Goal: Find contact information: Find contact information

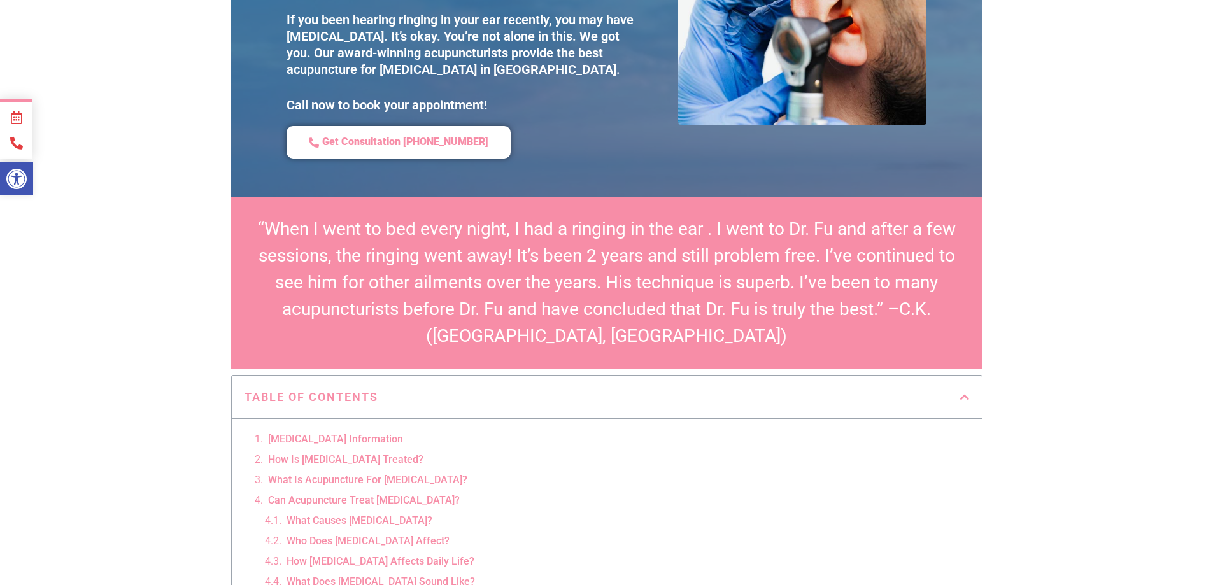
scroll to position [255, 0]
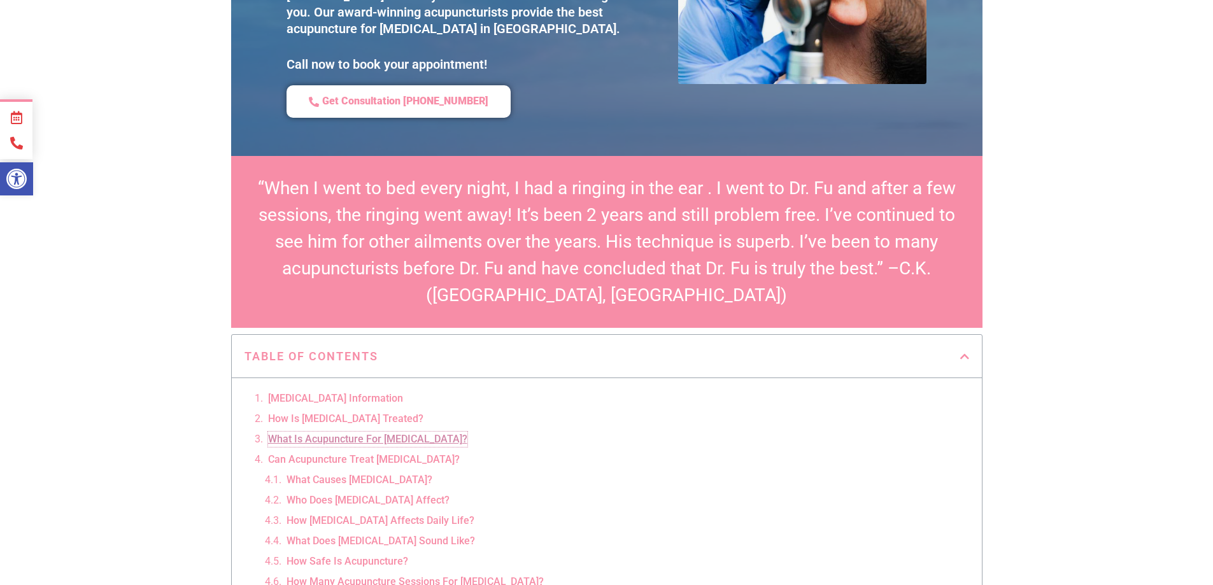
click at [337, 432] on link "What Is Acupuncture For Tinnitus?" at bounding box center [367, 439] width 199 height 15
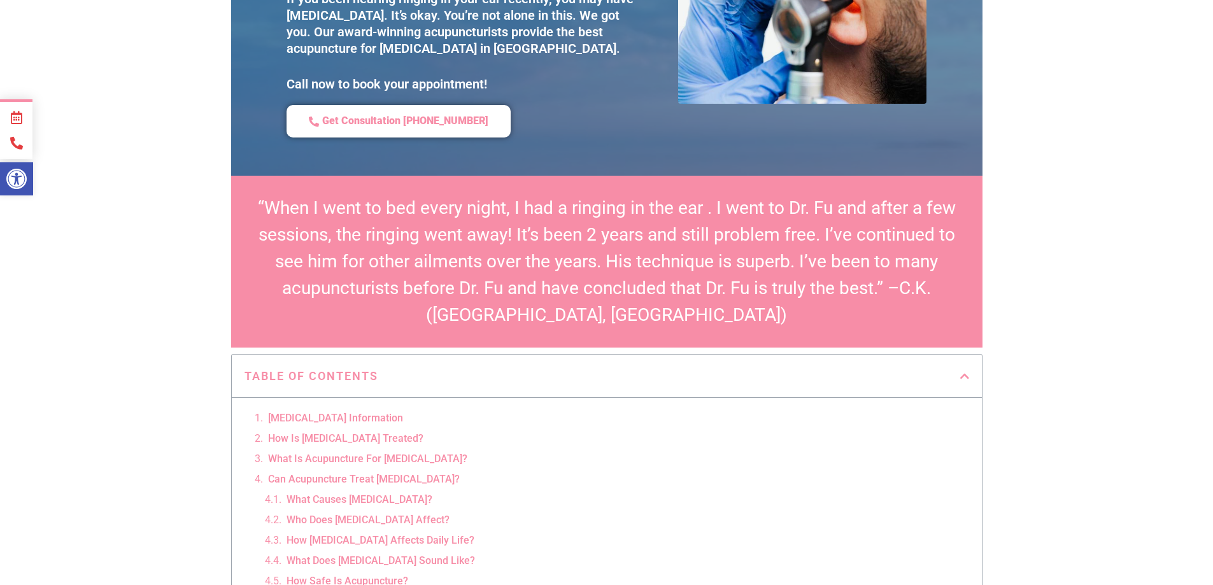
scroll to position [255, 0]
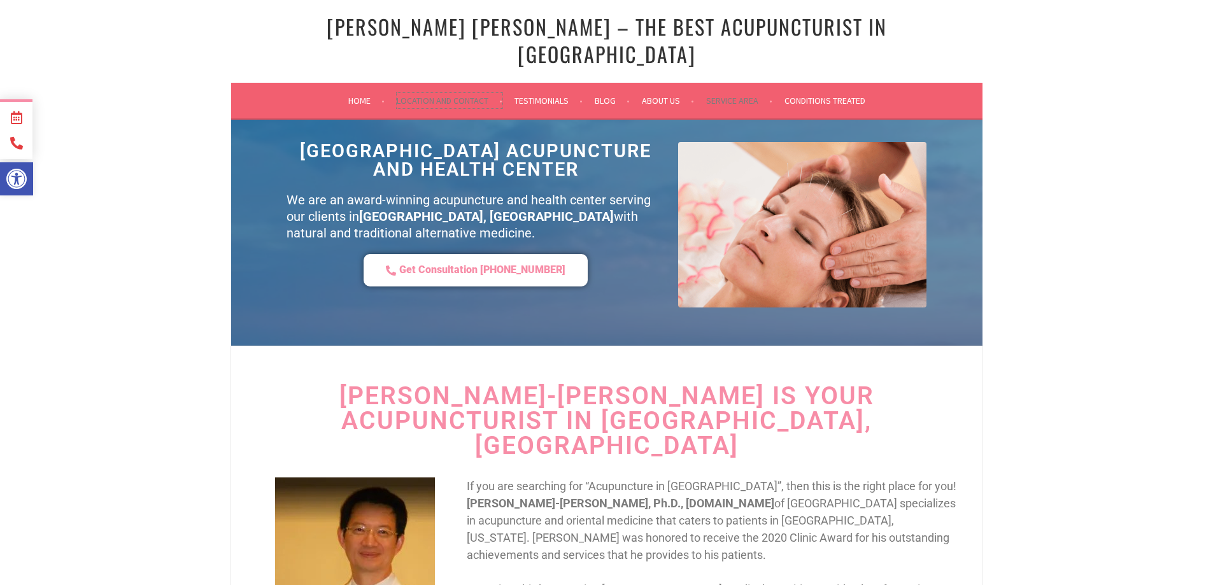
click at [434, 93] on link "Location and Contact" at bounding box center [450, 100] width 106 height 15
